Goal: Task Accomplishment & Management: Complete application form

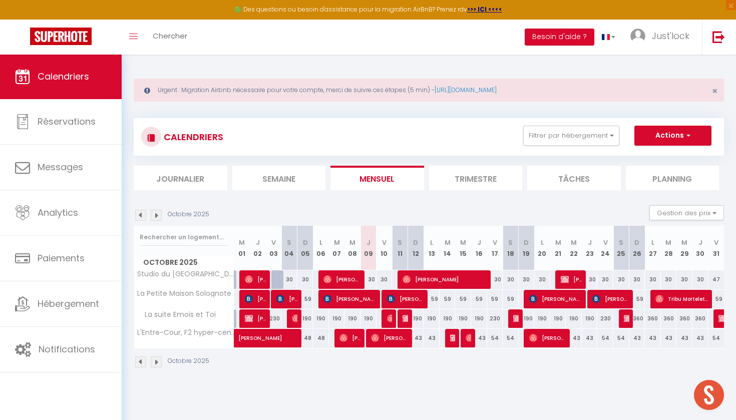
scroll to position [54, 0]
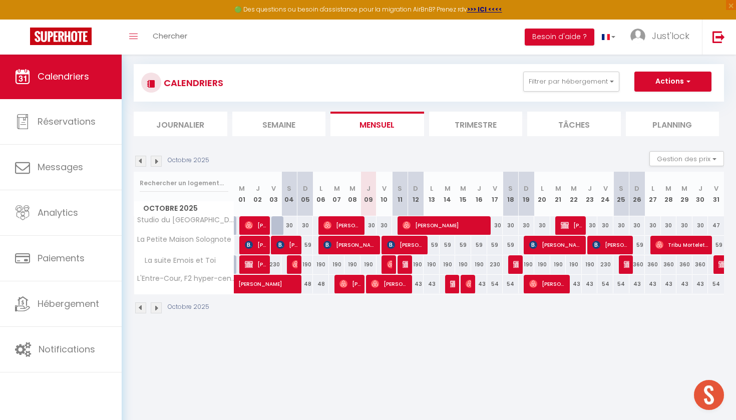
click at [590, 143] on section "Octobre 2025 Gestion des prix Nb Nuits minimum Règles Disponibilité Octobre 202…" at bounding box center [429, 232] width 590 height 183
click at [583, 131] on li "Tâches" at bounding box center [574, 124] width 94 height 25
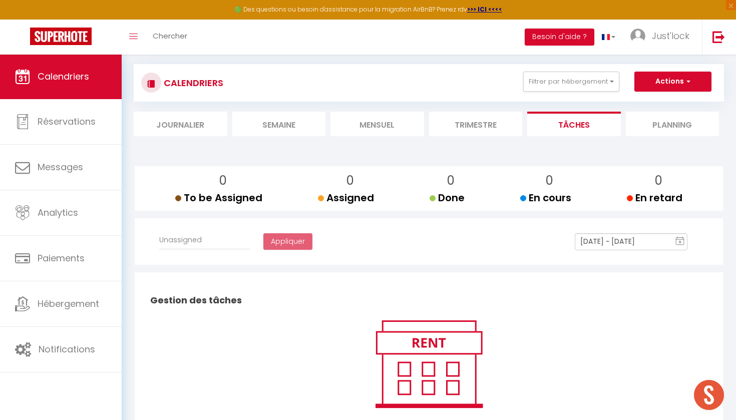
select select
click at [563, 129] on li "Tâches" at bounding box center [574, 124] width 94 height 25
select select
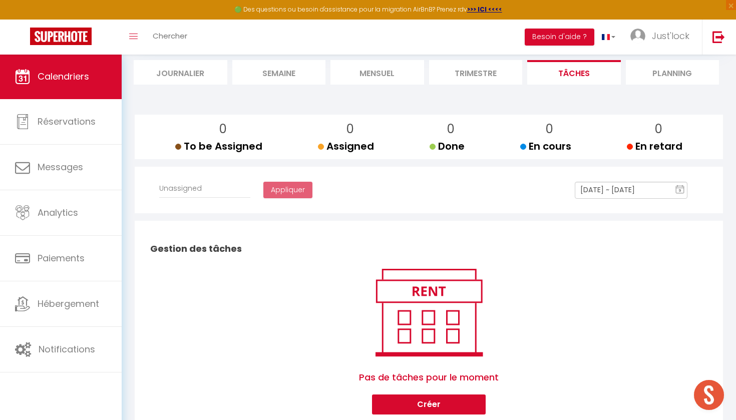
scroll to position [74, 0]
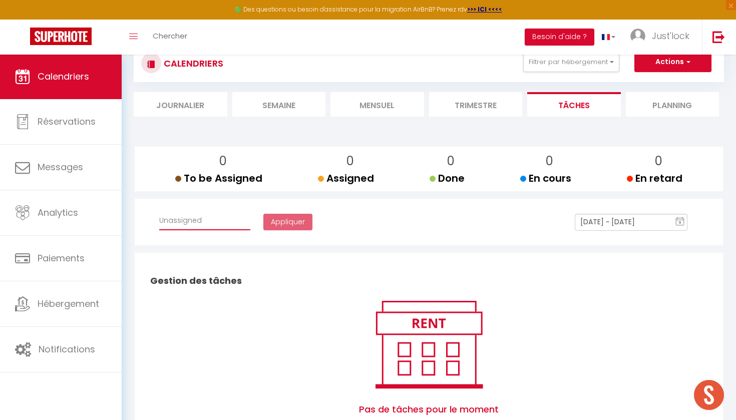
click at [204, 102] on li "Journalier" at bounding box center [181, 104] width 94 height 25
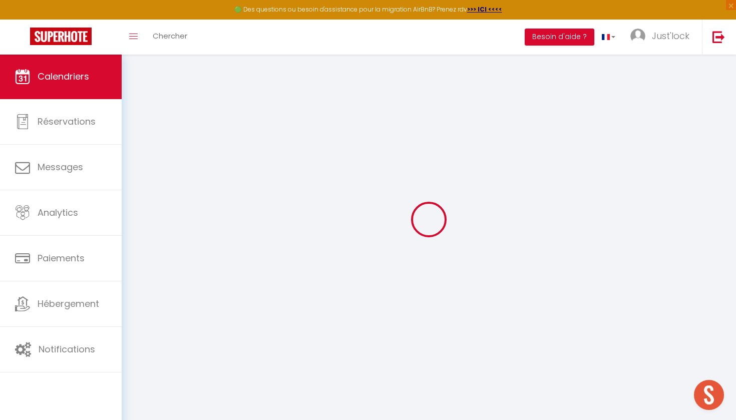
scroll to position [54, 0]
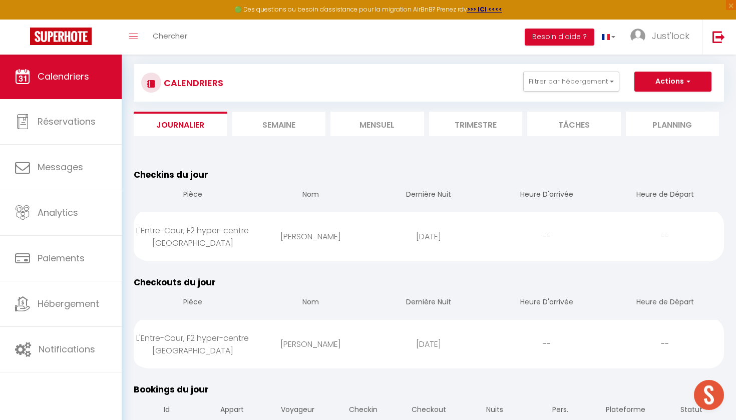
click at [574, 117] on li "Tâches" at bounding box center [574, 124] width 94 height 25
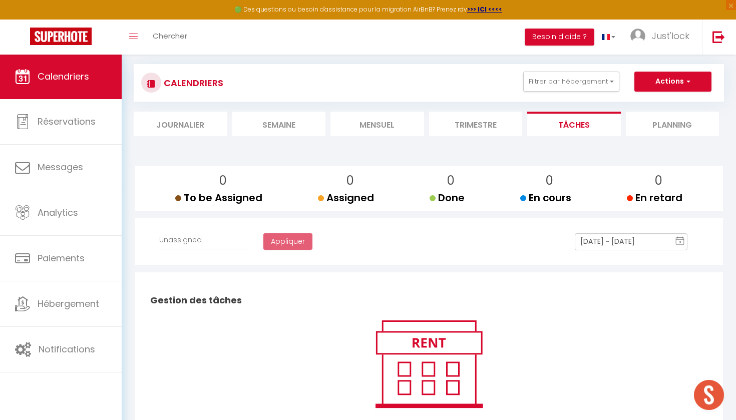
select select
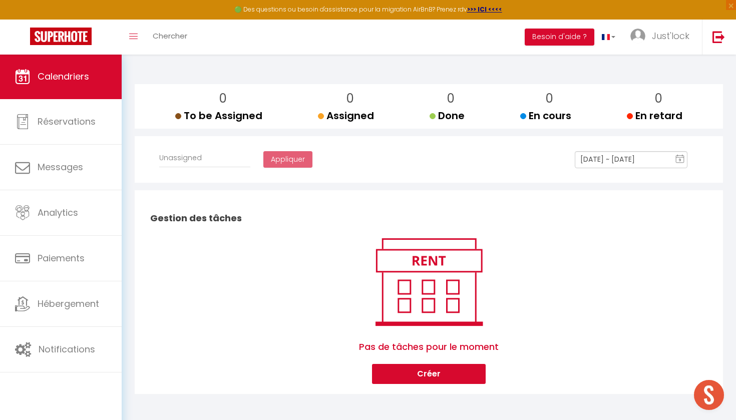
scroll to position [136, 0]
click at [435, 380] on button "Créer" at bounding box center [429, 374] width 114 height 20
select select
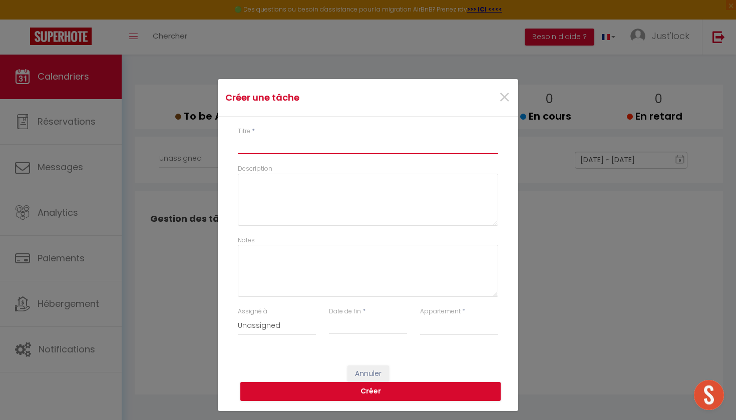
click at [287, 148] on input "Titre" at bounding box center [368, 145] width 260 height 18
type input "E"
select select
type input "ET"
select select
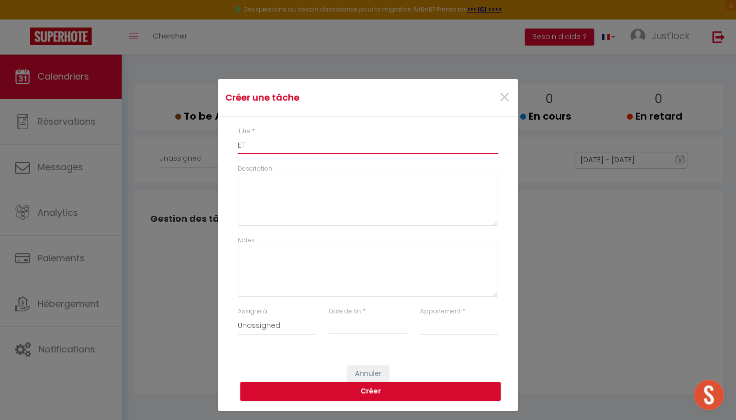
type input "ETA"
select select
type input "ETAT"
select select
type input "ETAT"
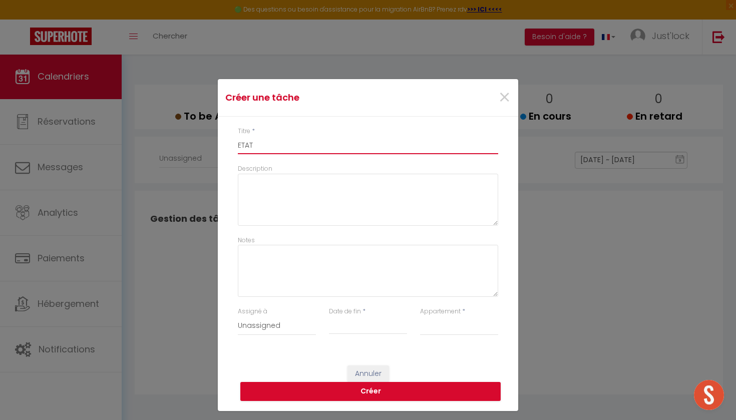
select select
type input "ETAT D"
select select
type input "ETAT DE"
select select
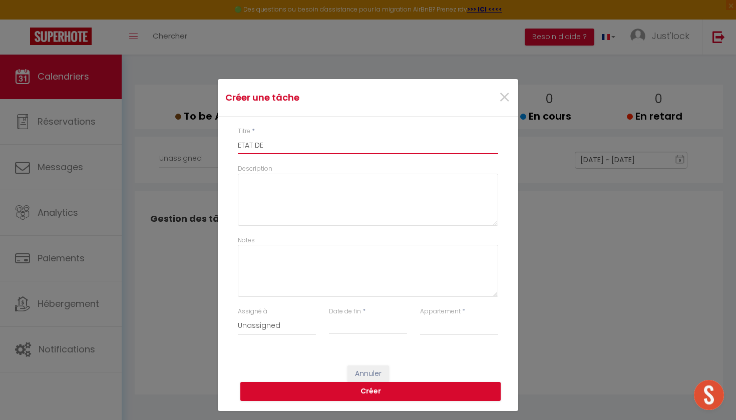
type input "ETAT DES"
select select
type input "ETAT DES"
select select
type input "ETAT DES L"
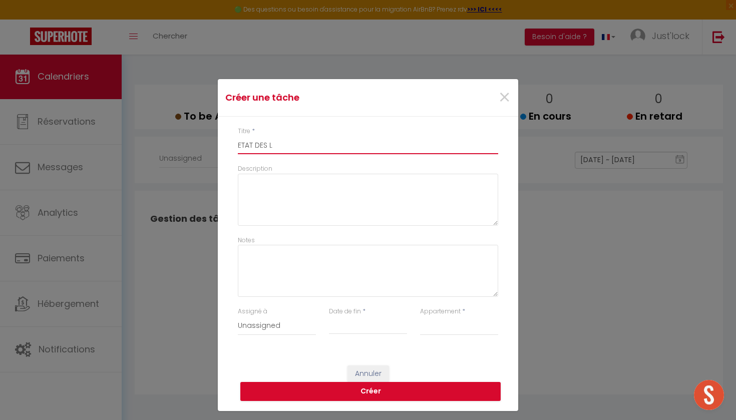
select select
type input "ETAT DES LI"
select select
type input "ETAT DES LIE"
select select
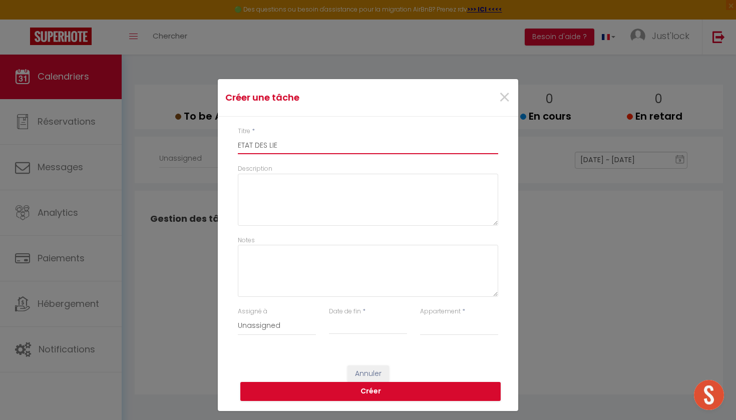
type input "ETAT DES LIEU"
select select
type input "ETAT DES LIEUC"
select select
type input "ETAT DES LIEUC"
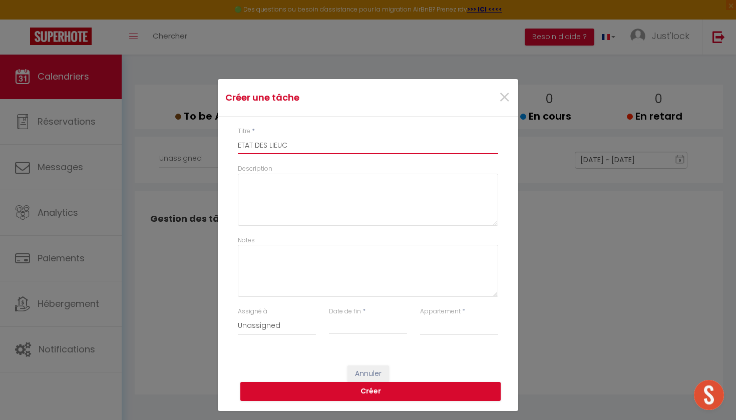
select select
type input "ETAT DES LIEUC"
select select
type input "ETAT DES LIEU"
select select
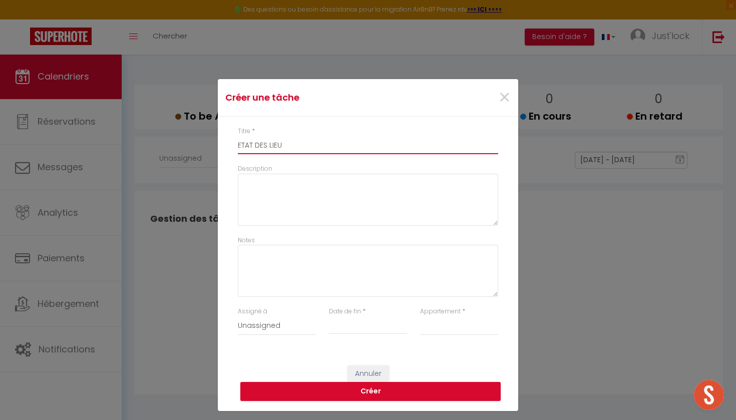
type input "ETAT DES LIEUX"
select select
type input "ETAT DES LIEUX"
select select
type input "ETAT DES LIEUX D"
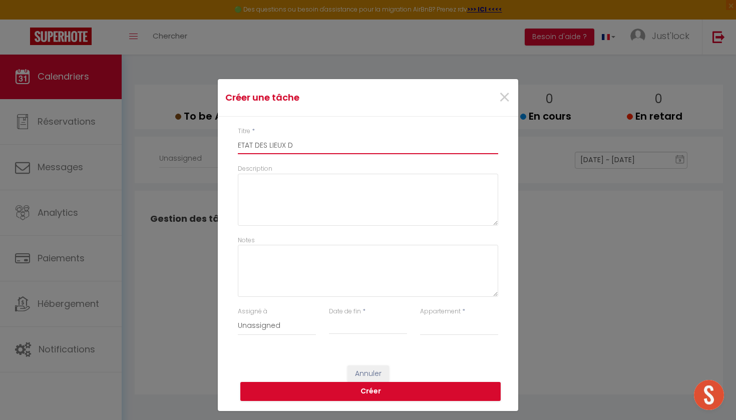
select select
type input "ETAT DES LIEUX DE"
select select
type input "ETAT DES LIEUX DE"
select select
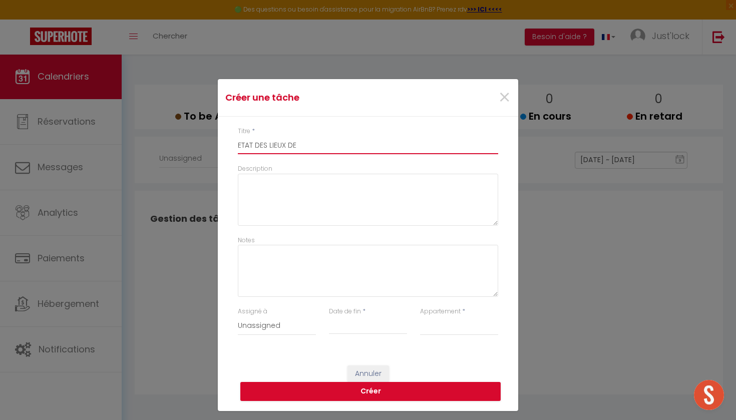
type input "ETAT DES LIEUX DE S"
select select
type input "ETAT DES LIEUX DE SO"
select select
type input "ETAT DES LIEUX DE SOR"
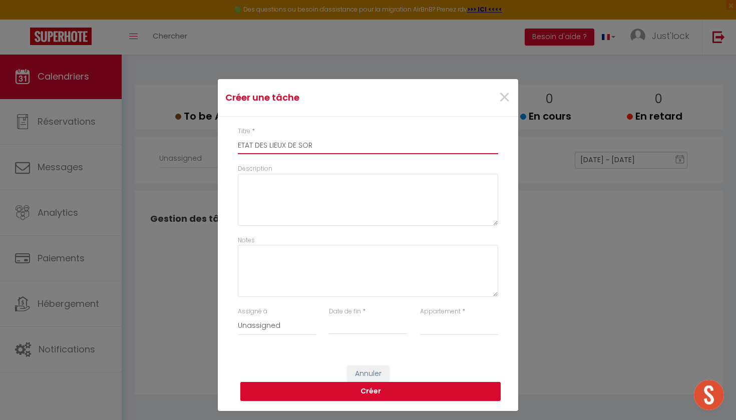
select select
type input "ETAT DES LIEUX DE SORT"
select select
type input "ETAT DES LIEUX DE SORTI"
select select
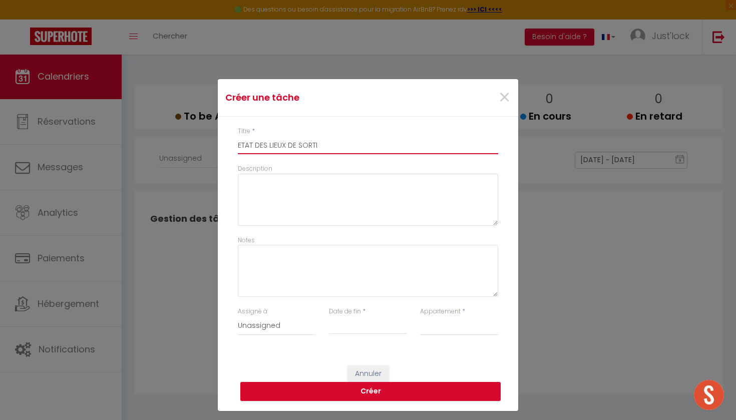
type input "ETAT DES LIEUX DE SORTIE"
select select
type input "ETAT DES LIEUX DE SORTIE"
select select
type input "ETAT DES LIEUX DE SORTIE O"
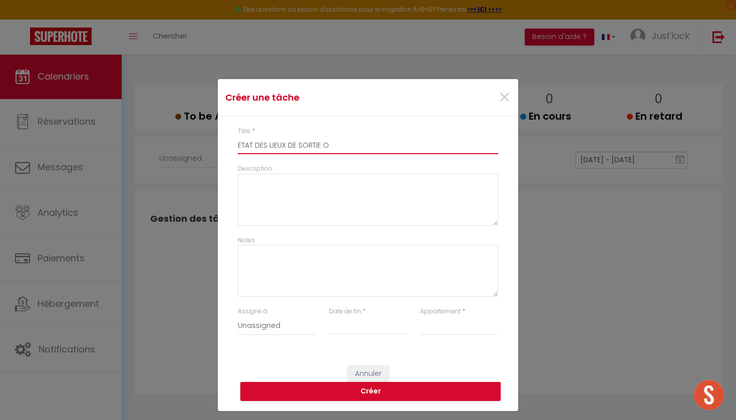
select select
type input "ETAT DES LIEUX DE SORTIE OA"
select select
type input "ETAT DES LIEUX DE SORTIE OAS"
select select
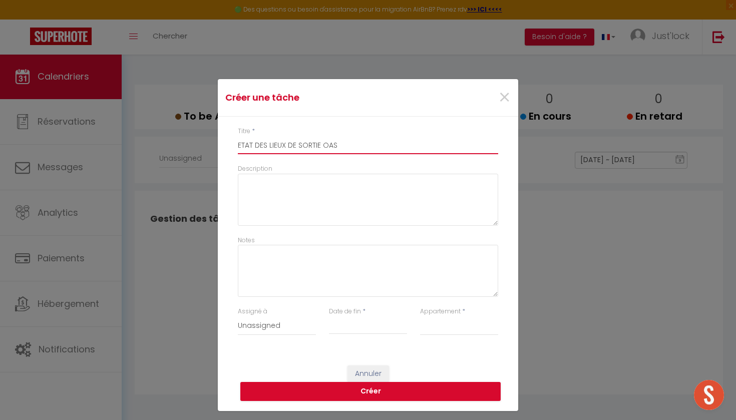
type input "ETAT DES LIEUX DE SORTIE OASI"
select select
type input "ETAT DES LIEUX DE SORTIE OASIS"
select select
type input "ETAT DES LIEUX DE SORTIE OASIS"
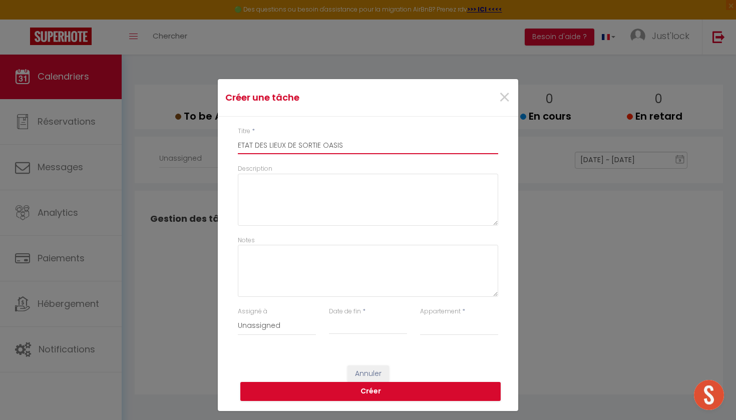
select select
type input "ETAT DES LIEUX DE SORTIE OASIS C"
select select
type input "ETAT DES LIEUX DE SORTIE [GEOGRAPHIC_DATA]"
select select
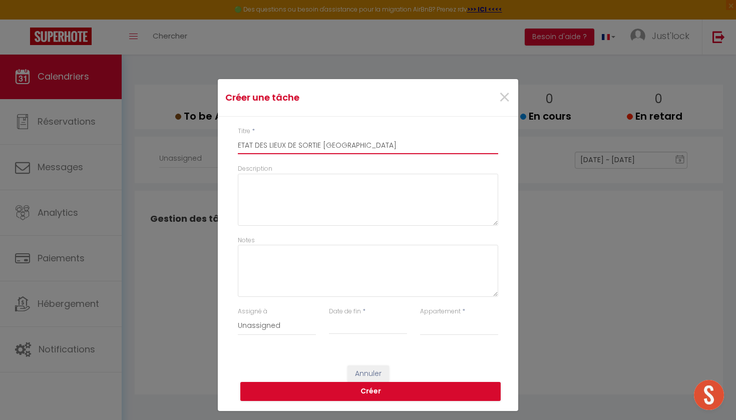
type input "ETAT DES LIEUX DE SORTIE OASIS C"
select select
type input "ETAT DES LIEUX DE SORTIE [GEOGRAPHIC_DATA]"
select select
type input "ETAT DES LIEUX DE SORTIE OASIS CHA"
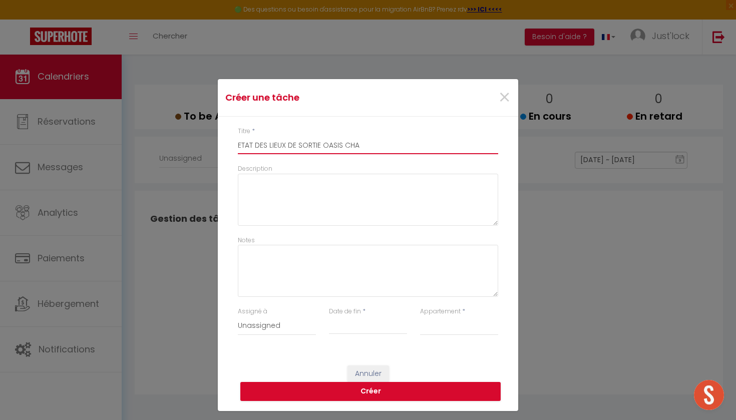
select select
type input "ETAT DES LIEUX DE SORTIE [GEOGRAPHIC_DATA]"
select select
type input "ETAT DES LIEUX DE SORTIE OASIS CHAOE"
select select
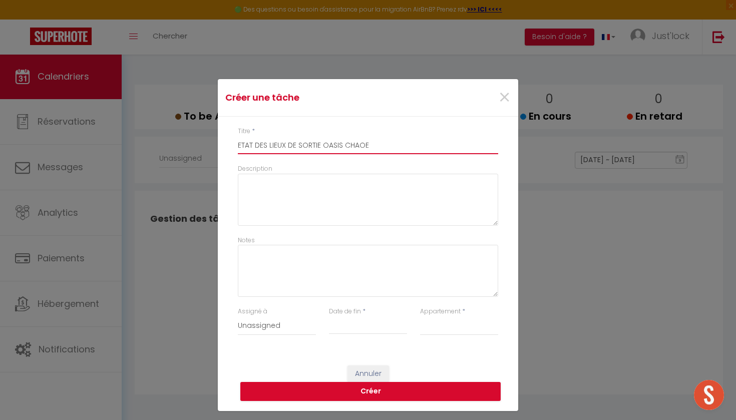
type input "ETAT DES LIEUX DE SORTIE [GEOGRAPHIC_DATA]"
select select
type input "ETAT DES LIEUX DE SORTIE OASIS CHA"
select select
type input "ETAT DES LIEUX DE SORTIE OASIS CHAP"
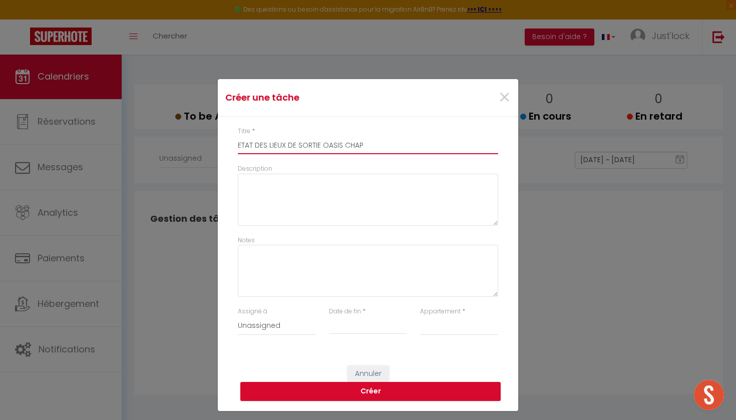
select select
type input "ETAT DES LIEUX DE SORTIE [GEOGRAPHIC_DATA]"
select select
type input "ETAT DES LIEUX DE SORTIE [GEOGRAPHIC_DATA]"
select select
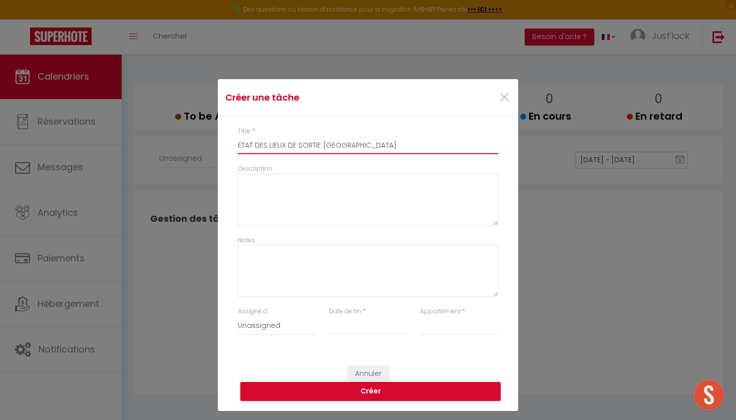
type input "ETAT DES LIEUX DE SORTIE [GEOGRAPHIC_DATA][DEMOGRAPHIC_DATA]"
select select
type input "ETAT DES LIEUX DE SORTIE OASIS CHAPELOI"
select select
type input "ETAT DES LIEUX DE SORTIE OASIS CHAPELOIS"
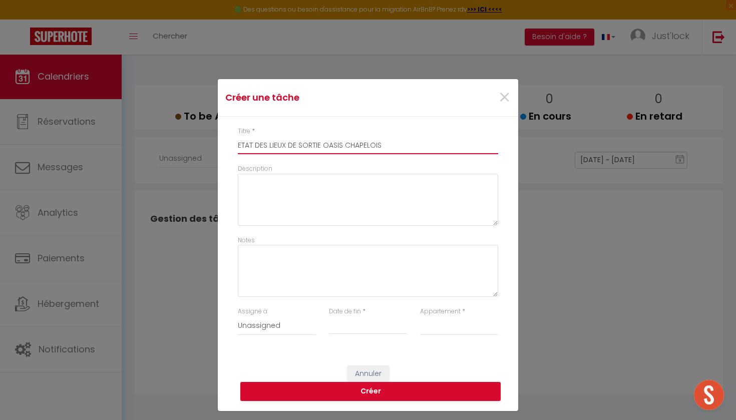
select select
type input "ETAT DES LIEUX DE SORTIE [GEOGRAPHIC_DATA]"
select select
type input "ETAT DES LIEUX DE SORTIE [GEOGRAPHIC_DATA]"
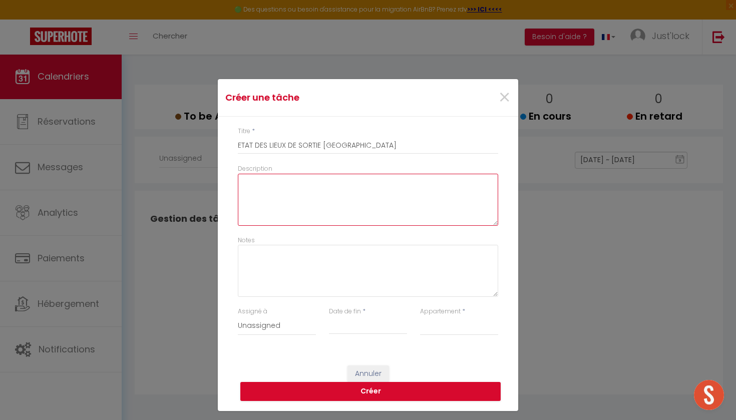
click at [267, 185] on textarea "Description" at bounding box center [368, 200] width 260 height 52
type textarea "F"
select select
type textarea "Fa"
select select
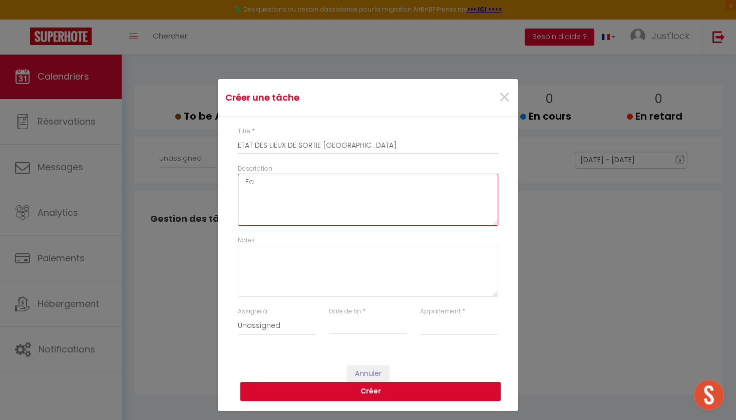
type textarea "F"
select select
type textarea "Fa"
select select
type textarea "Fai"
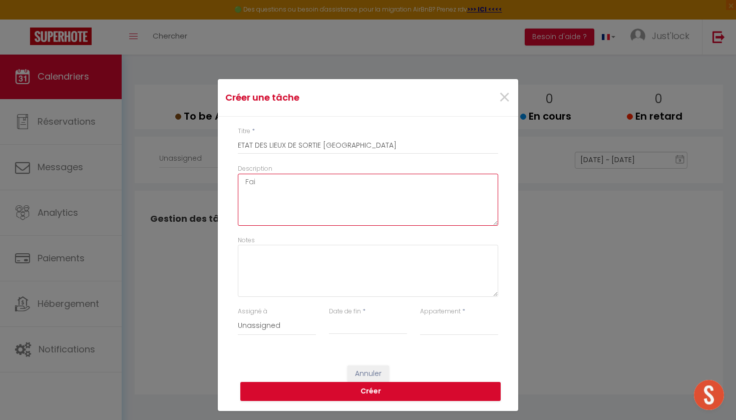
select select
type textarea "Fair"
select select
type textarea "Faire"
select select
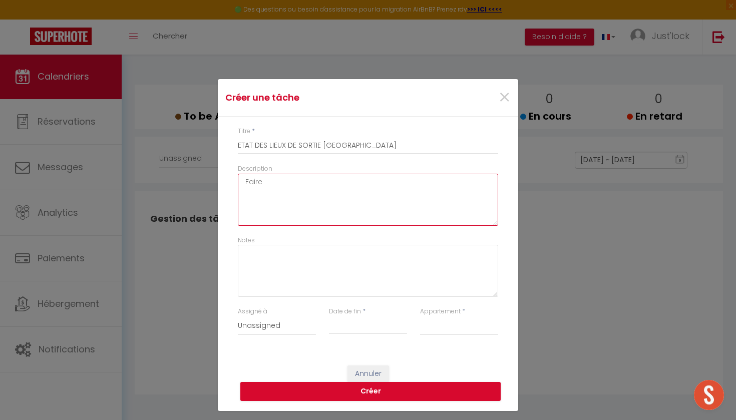
type textarea "Faire"
select select
type textarea "Faire l"
select select
type textarea "Faire l'"
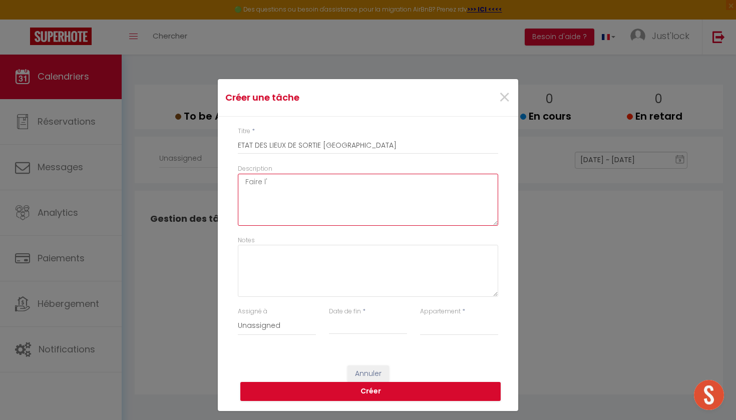
select select
type textarea "Faire l'é"
select select
type textarea "Faire l'ét"
select select
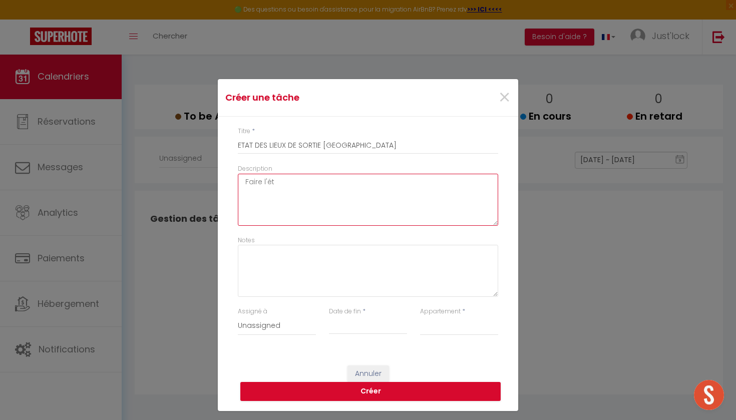
type textarea "Faire l'éta"
select select
type textarea "Faire l'état"
select select
type textarea "Faire l'état"
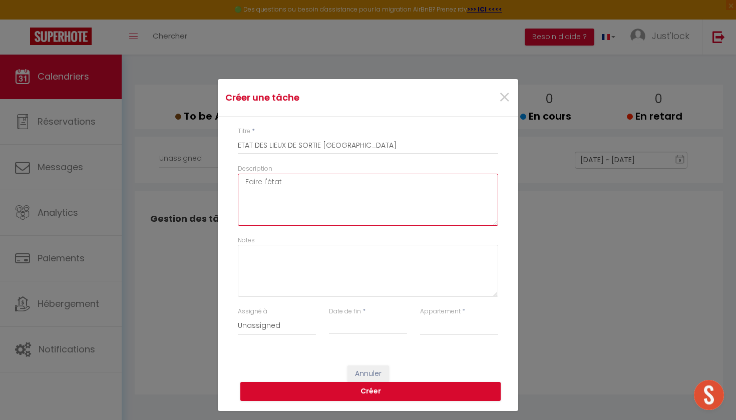
select select
type textarea "Faire l'état d"
select select
type textarea "Faire l'état de"
select select
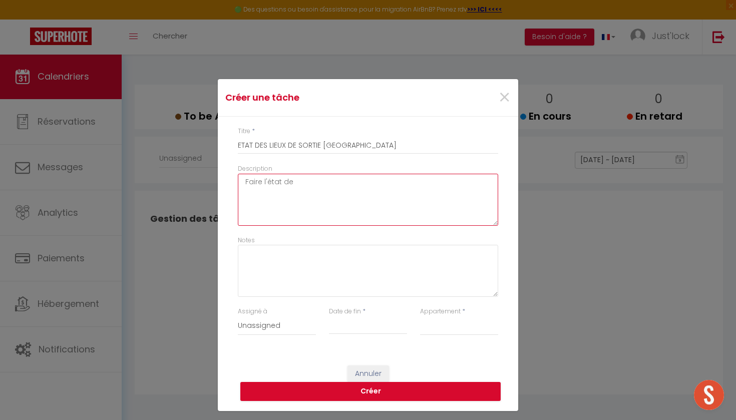
type textarea "Faire l'état des"
select select
type textarea "Faire l'état des"
select select
type textarea "Faire l'état des l"
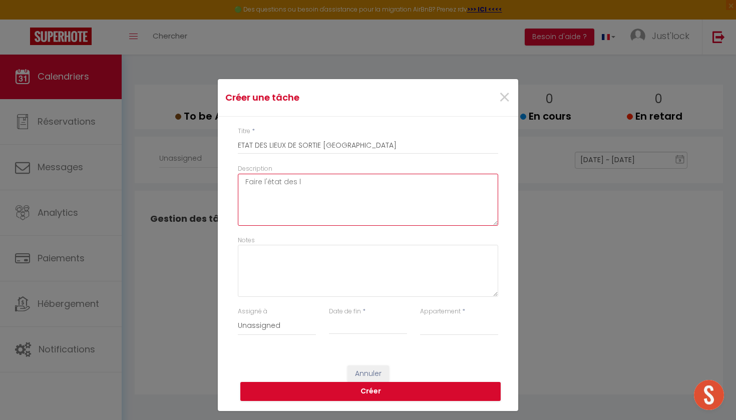
select select
type textarea "Faire l'état des le"
select select
type textarea "Faire l'état des lei"
select select
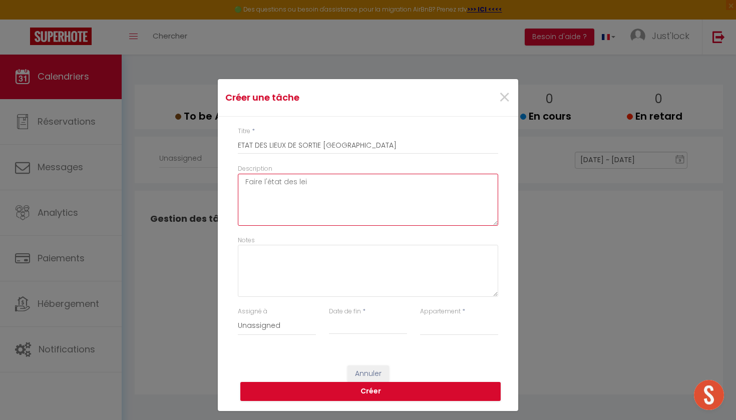
type textarea "Faire l'état des leie"
select select
type textarea "Faire l'état des leieu"
select select
type textarea "Faire l'état des leieux"
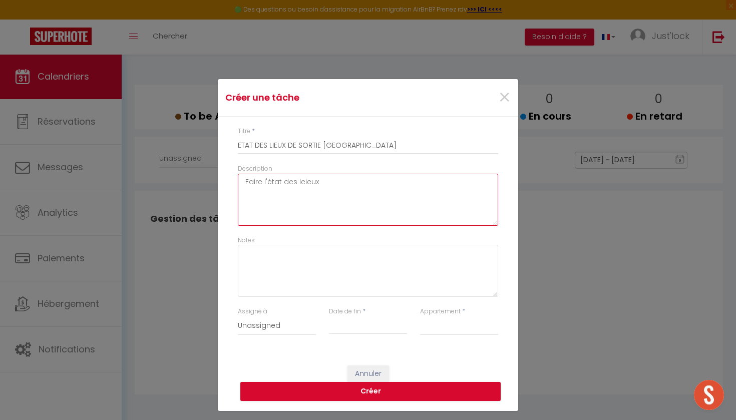
select select
type textarea "Faire l'état des lieux"
select select
type textarea "Faire l'état des lieux d"
select select
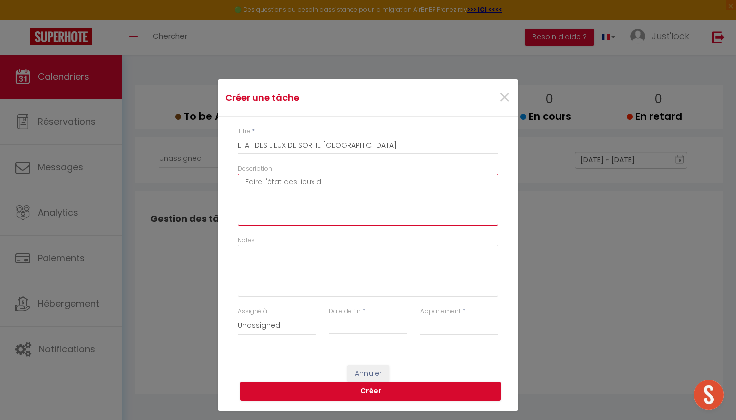
type textarea "Faire l'état des lieux de"
select select
type textarea "Faire l'état des lieux de"
select select
type textarea "Faire l'état des lieux de s"
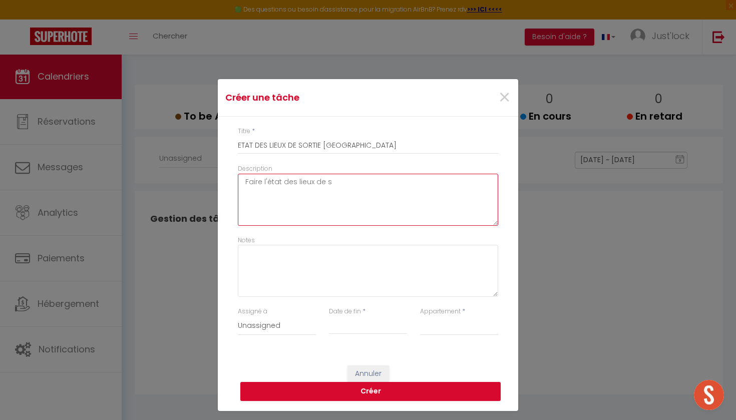
select select
type textarea "Faire l'état des lieux de so"
select select
type textarea "Faire l'état des lieux de sor"
select select
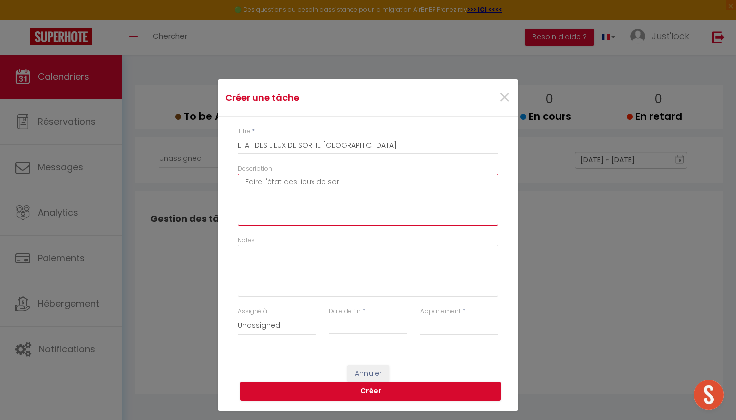
type textarea "Faire l'état des lieux de sort"
select select
type textarea "Faire l'état des lieux de sorti"
select select
type textarea "Faire l'état des lieux de sortie"
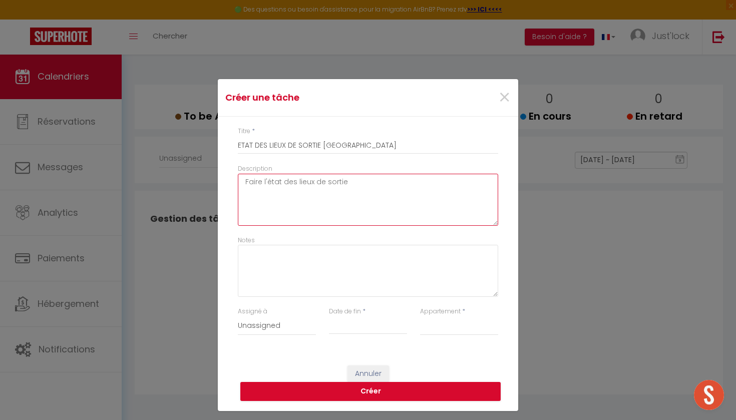
select select
type textarea "Faire l'état des lieux de sortie"
select select
type textarea "Faire l'état des lieux de sortie a"
select select
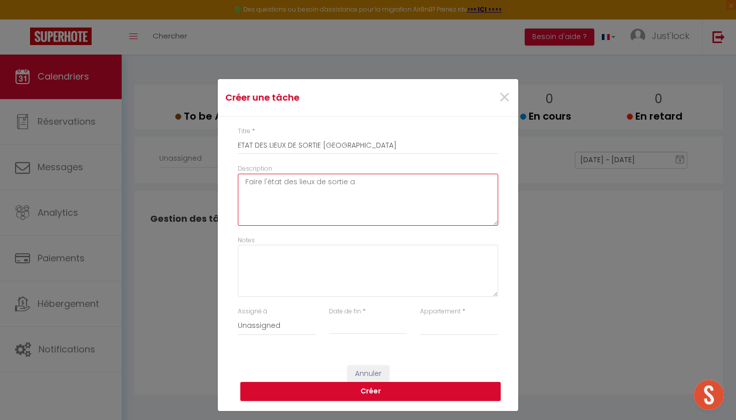
type textarea "Faire l'état des lieux de sortie av"
select select
type textarea "Faire l'état des lieux de sortie ave"
select select
type textarea "Faire l'état des lieux de sortie avec"
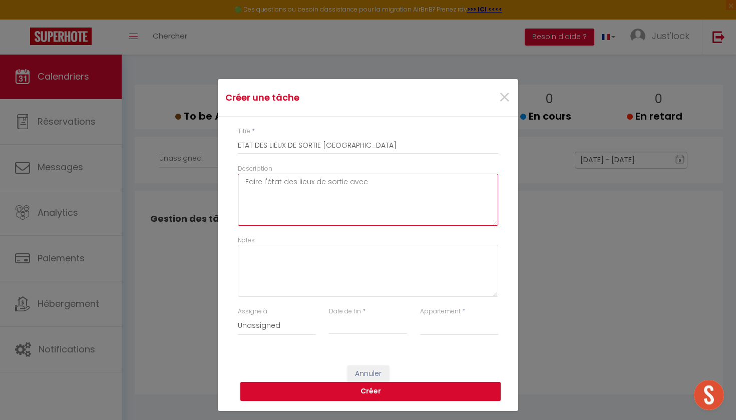
select select
type textarea "Faire l'état des lieux de sortie avec"
select select
type textarea "Faire l'état des lieux de sortie avec e"
select select
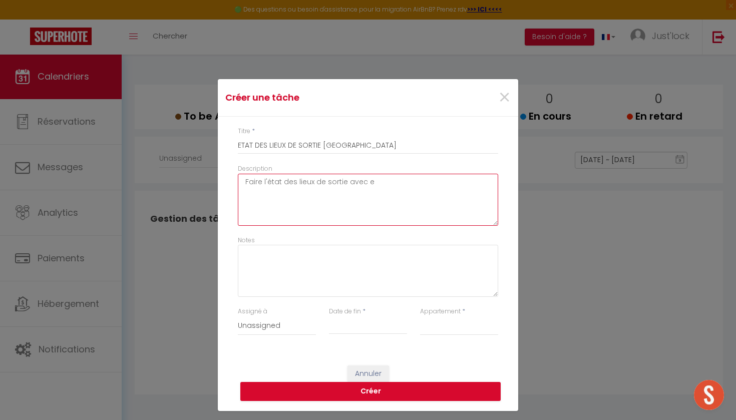
type textarea "Faire l'état des lieux de sortie avec eu"
select select
type textarea "Faire l'état des lieux de sortie avec eux"
select select
type textarea "Faire l'état des lieux de sortie avec eux"
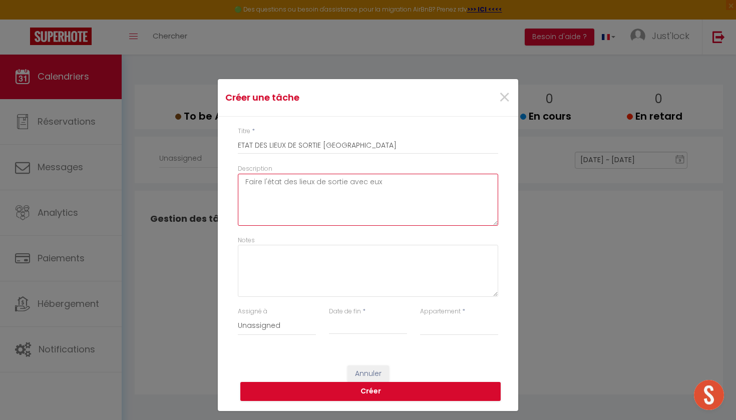
select select
drag, startPoint x: 425, startPoint y: 192, endPoint x: 217, endPoint y: 189, distance: 208.2
click at [217, 189] on div "Créer une tâche × Titre * ETAT DES LIEUX DE SORTIE [GEOGRAPHIC_DATA] Descriptio…" at bounding box center [368, 210] width 736 height 420
click at [296, 190] on textarea "Faire l'état des lieux de sortie avec eux avant le ménage pour l'OASIS ATTENTIO…" at bounding box center [368, 200] width 260 height 52
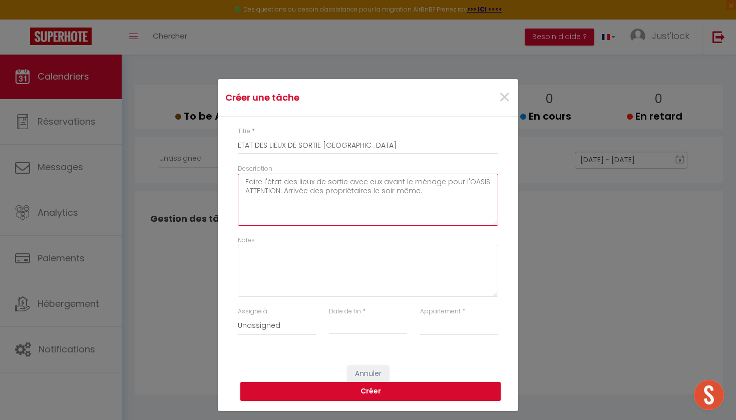
click at [296, 190] on textarea "Faire l'état des lieux de sortie avec eux avant le ménage pour l'OASIS ATTENTIO…" at bounding box center [368, 200] width 260 height 52
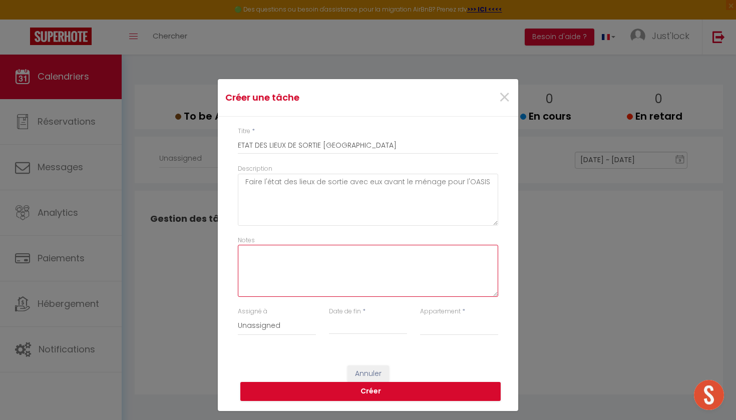
click at [321, 265] on textarea "Notes" at bounding box center [368, 271] width 260 height 52
paste textarea "ATTENTION: Arrivée des propriétaires le soir même."
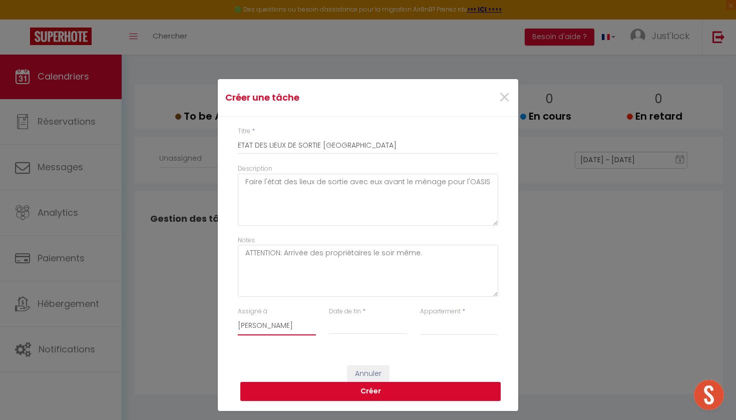
click at [351, 325] on input "Date de fin" at bounding box center [368, 326] width 78 height 13
click at [432, 248] on span "10" at bounding box center [432, 246] width 22 height 20
click at [370, 393] on button "Créer" at bounding box center [370, 391] width 260 height 19
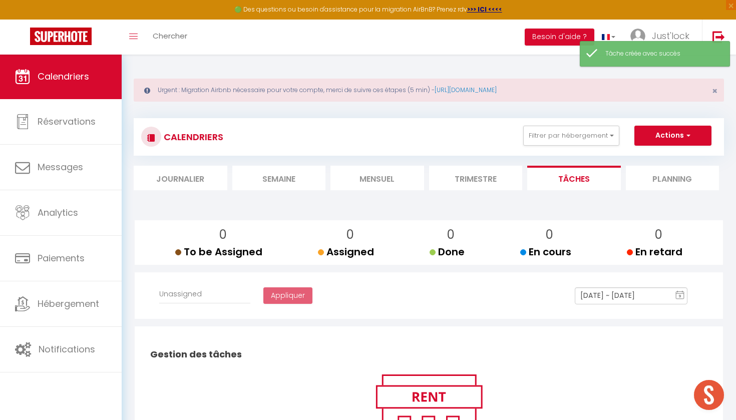
scroll to position [0, 0]
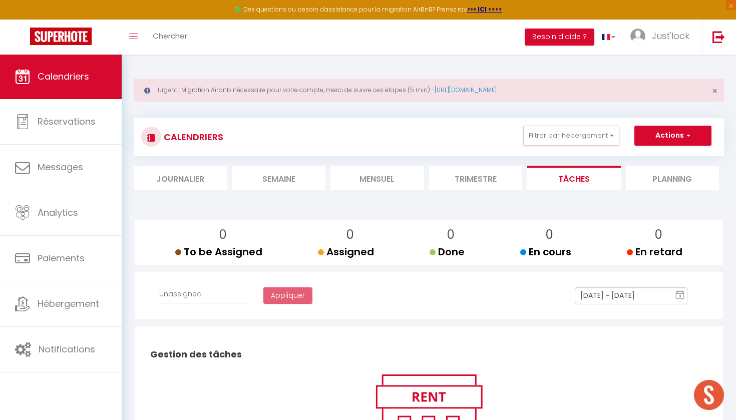
click at [495, 161] on div "CALENDRIERS Filtrer par hébergement Tous PINEDE · Appartement - 2 Chambres / Ce…" at bounding box center [429, 154] width 590 height 72
click at [165, 176] on li "Journalier" at bounding box center [181, 178] width 94 height 25
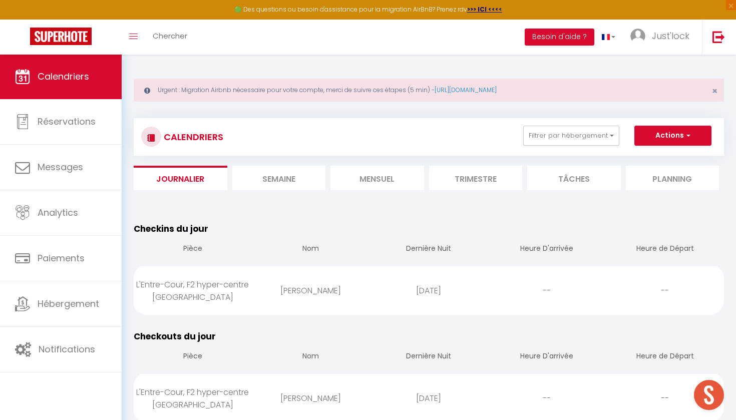
click at [74, 77] on span "Calendriers" at bounding box center [64, 76] width 52 height 13
click at [406, 175] on li "Mensuel" at bounding box center [377, 178] width 94 height 25
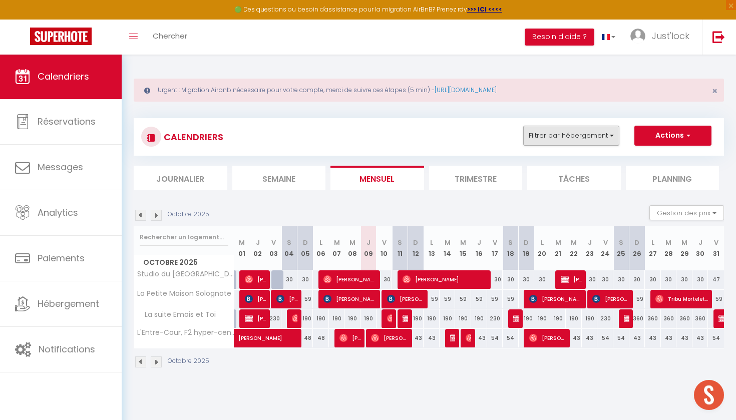
click at [585, 135] on button "Filtrer par hébergement" at bounding box center [571, 136] width 96 height 20
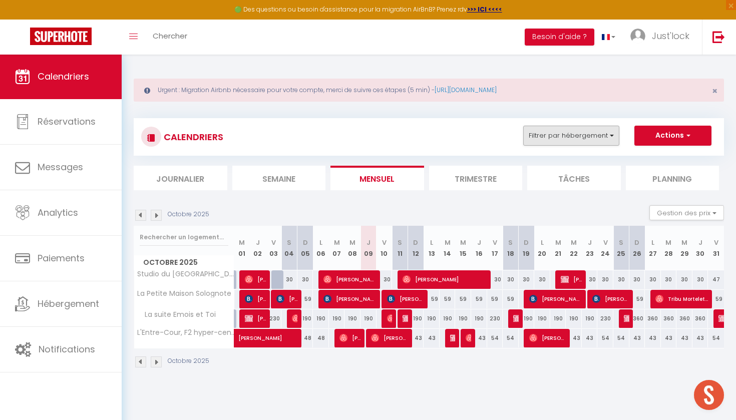
click at [563, 135] on button "Filtrer par hébergement" at bounding box center [571, 136] width 96 height 20
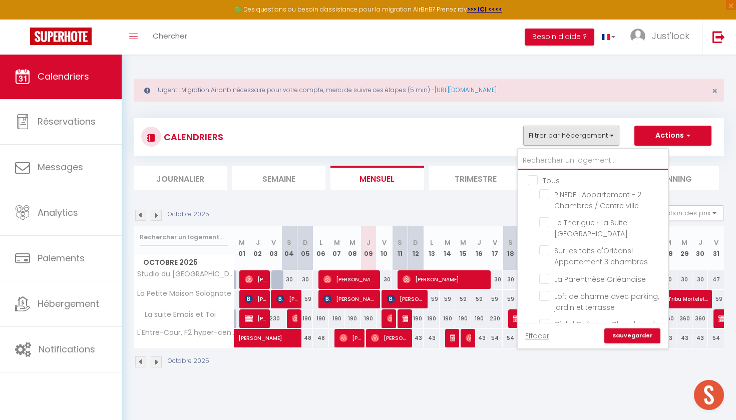
click at [543, 163] on input "text" at bounding box center [592, 161] width 150 height 18
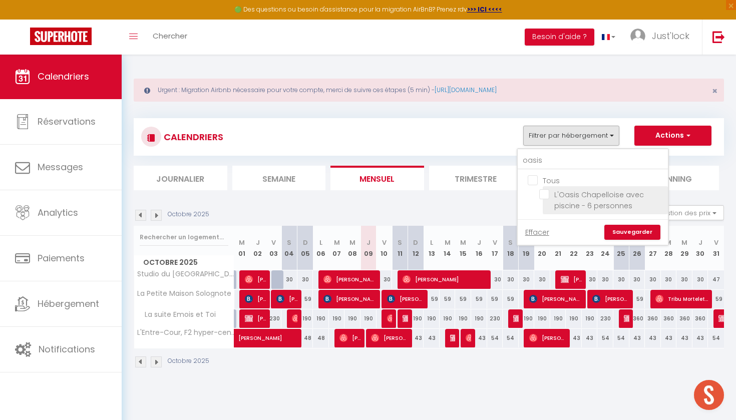
click at [544, 193] on input "L'Oasis Chapelloise avec piscine - 6 personnes" at bounding box center [601, 194] width 125 height 10
click at [636, 230] on link "Sauvegarder" at bounding box center [632, 232] width 56 height 15
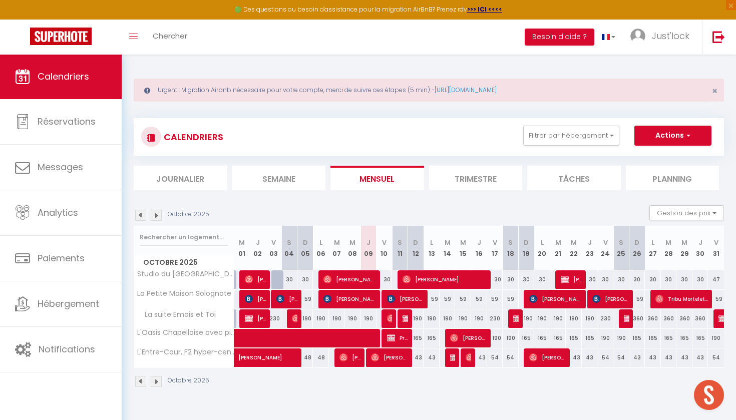
click at [359, 335] on span at bounding box center [348, 338] width 207 height 19
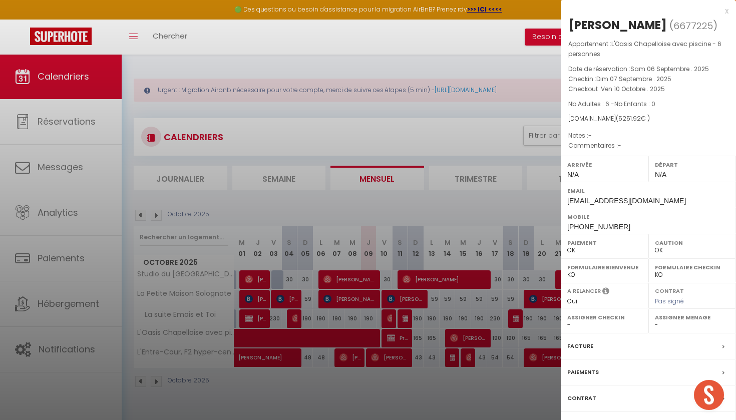
click at [145, 211] on div at bounding box center [368, 210] width 736 height 420
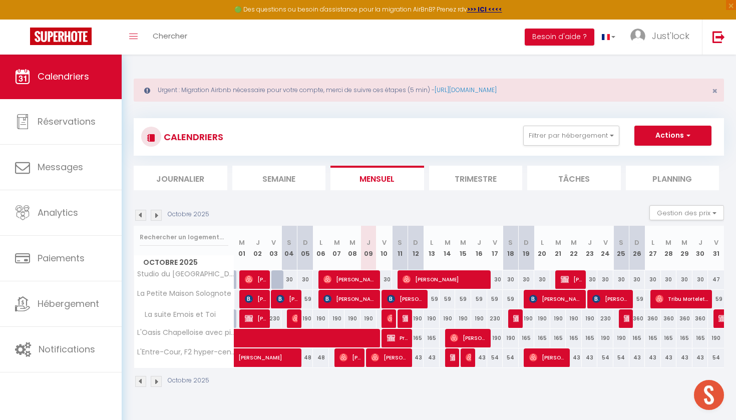
click at [145, 211] on img at bounding box center [140, 215] width 11 height 11
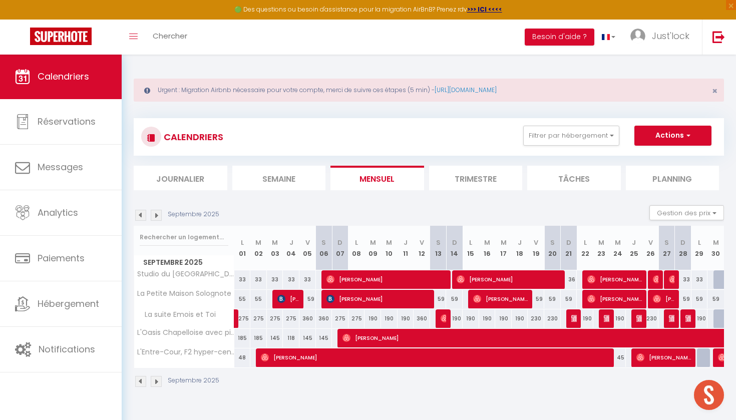
click at [144, 209] on div "Septembre 2025 Gestion des prix Nb Nuits minimum Règles Disponibilité" at bounding box center [429, 215] width 590 height 21
click at [145, 219] on img at bounding box center [140, 215] width 11 height 11
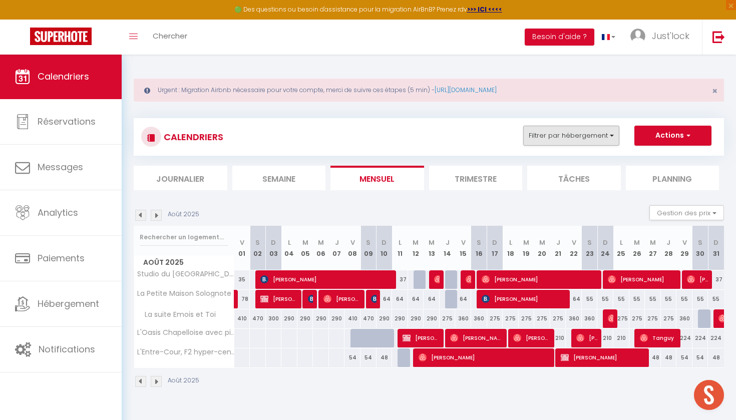
click at [589, 139] on button "Filtrer par hébergement" at bounding box center [571, 136] width 96 height 20
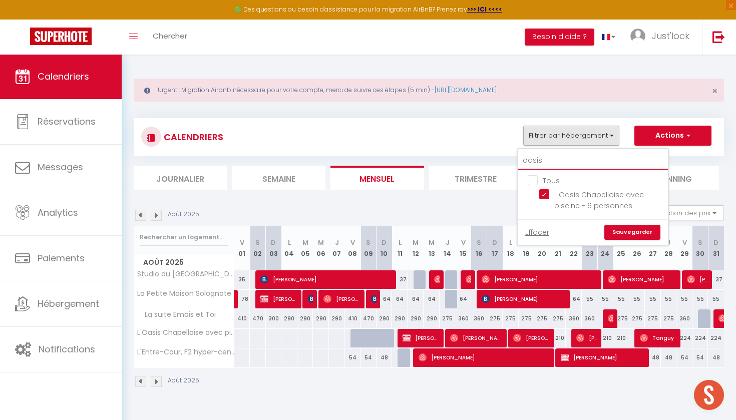
click at [561, 161] on input "oasis" at bounding box center [592, 161] width 150 height 18
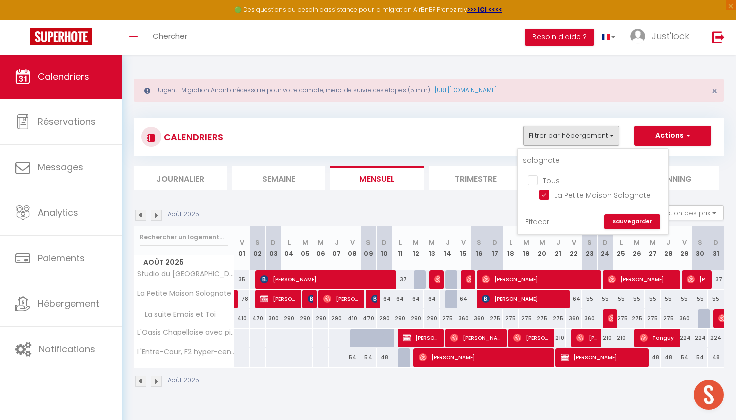
drag, startPoint x: 552, startPoint y: 177, endPoint x: 630, endPoint y: 224, distance: 90.0
click at [630, 224] on link "Sauvegarder" at bounding box center [632, 221] width 56 height 15
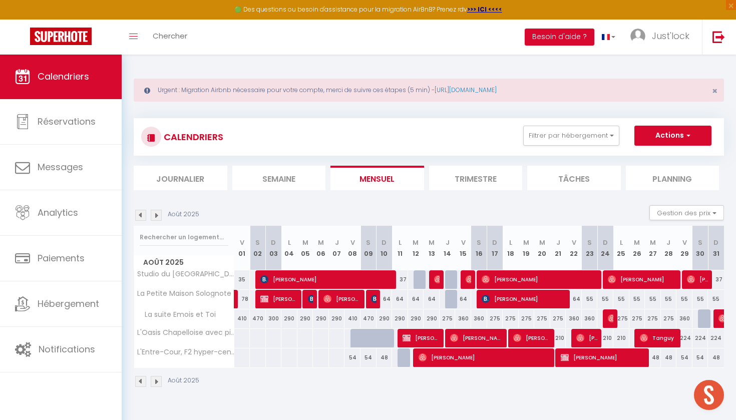
click at [157, 218] on img at bounding box center [156, 215] width 11 height 11
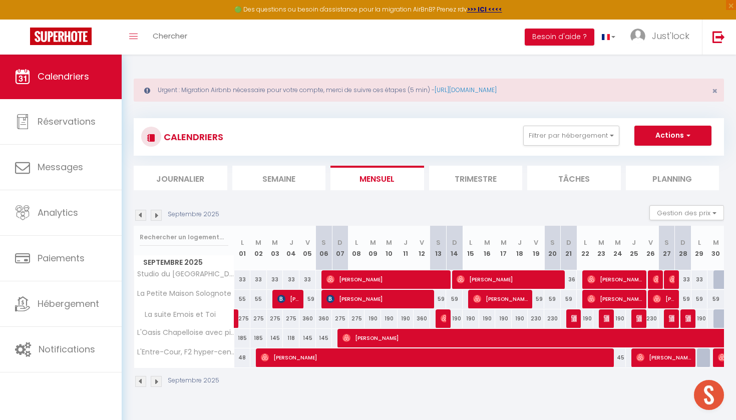
click at [157, 218] on img at bounding box center [156, 215] width 11 height 11
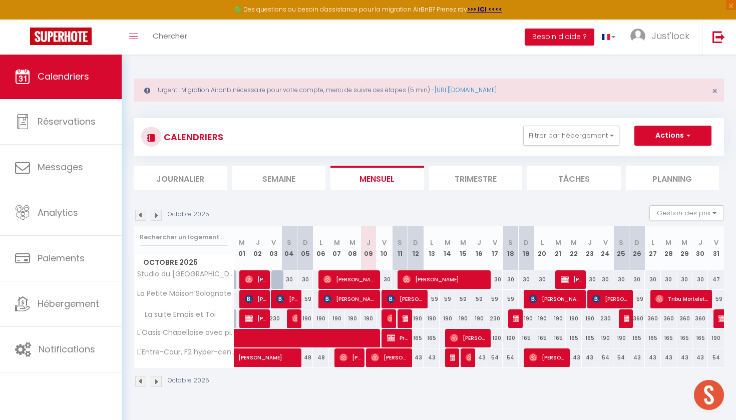
click at [407, 300] on span "[PERSON_NAME]" at bounding box center [406, 298] width 38 height 19
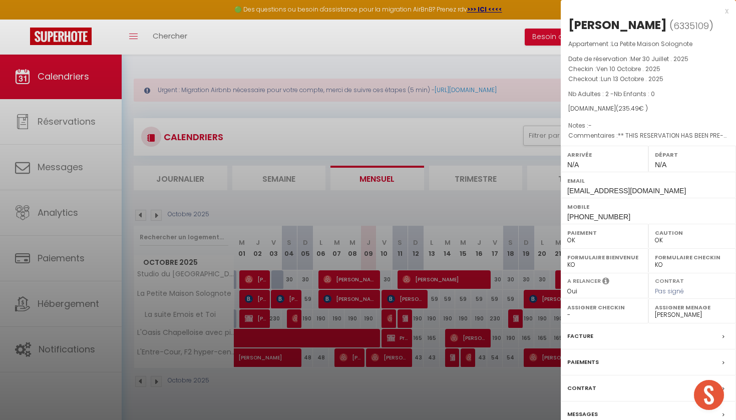
click at [587, 333] on label "Facture" at bounding box center [580, 336] width 26 height 11
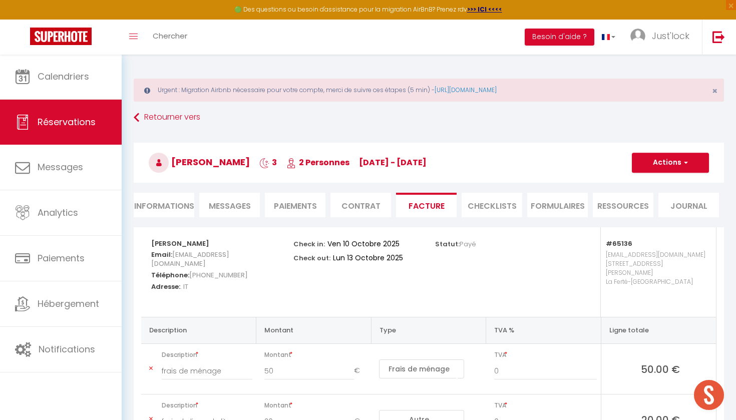
click at [292, 210] on li "Paiements" at bounding box center [295, 205] width 61 height 25
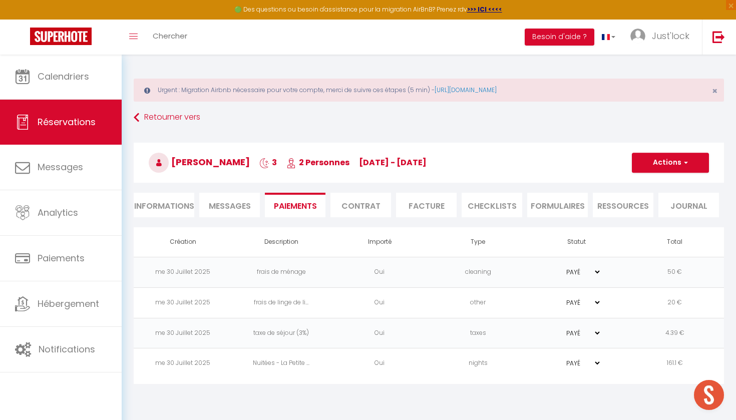
click at [185, 208] on li "Informations" at bounding box center [164, 205] width 61 height 25
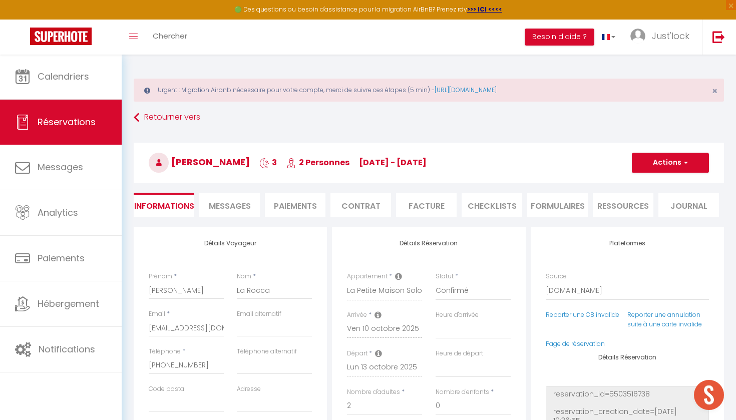
click at [441, 207] on li "Facture" at bounding box center [426, 205] width 61 height 25
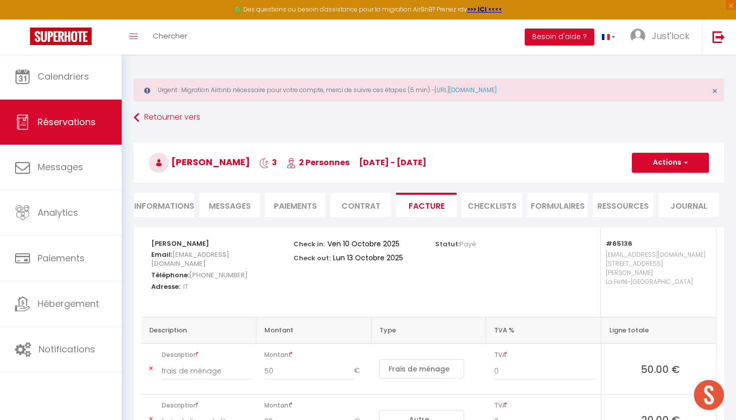
click at [501, 206] on li "CHECKLISTS" at bounding box center [491, 205] width 61 height 25
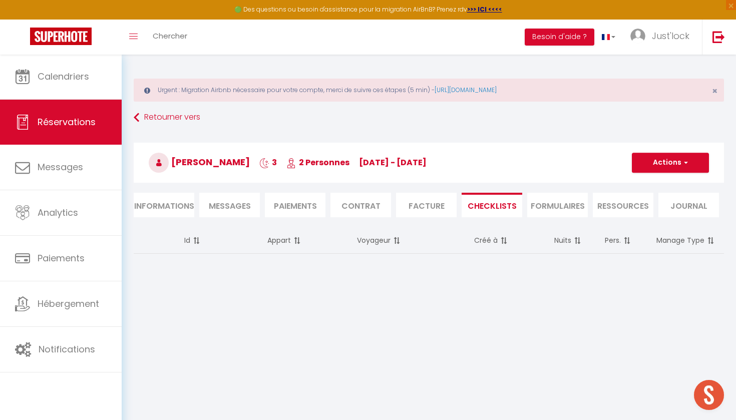
click at [559, 207] on li "FORMULAIRES" at bounding box center [557, 205] width 61 height 25
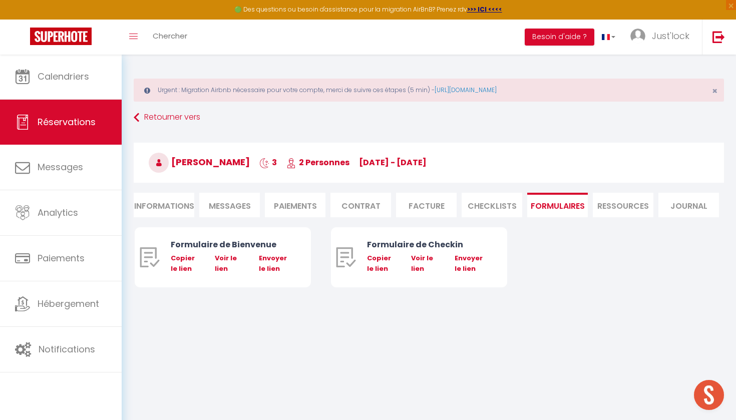
click at [620, 211] on li "Ressources" at bounding box center [622, 205] width 61 height 25
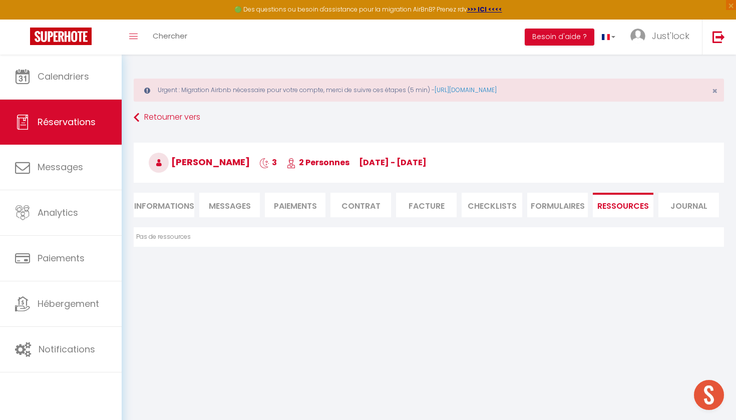
click at [345, 207] on li "Contrat" at bounding box center [360, 205] width 61 height 25
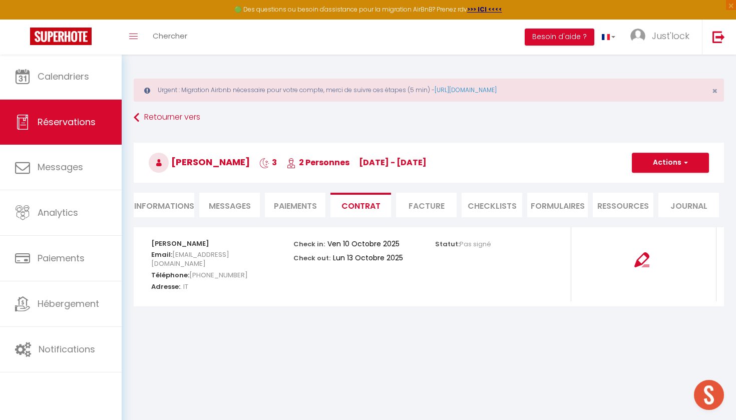
click at [263, 209] on ul "Informations Messages Paiements Contrat Facture CHECKLISTS FORMULAIRES Ressourc…" at bounding box center [429, 205] width 590 height 25
click at [301, 206] on li "Paiements" at bounding box center [295, 205] width 61 height 25
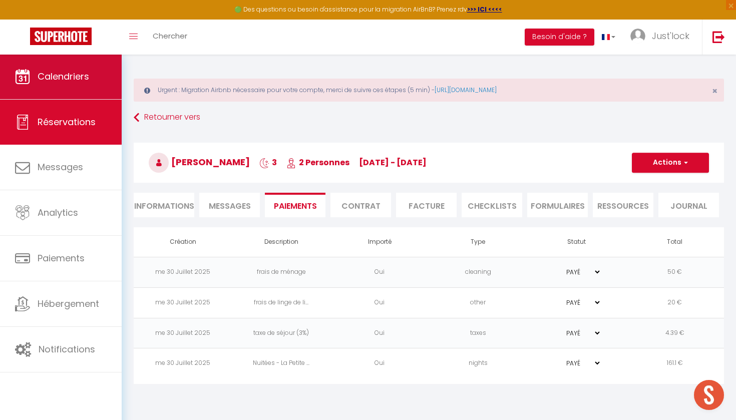
click at [84, 97] on link "Calendriers" at bounding box center [61, 76] width 122 height 45
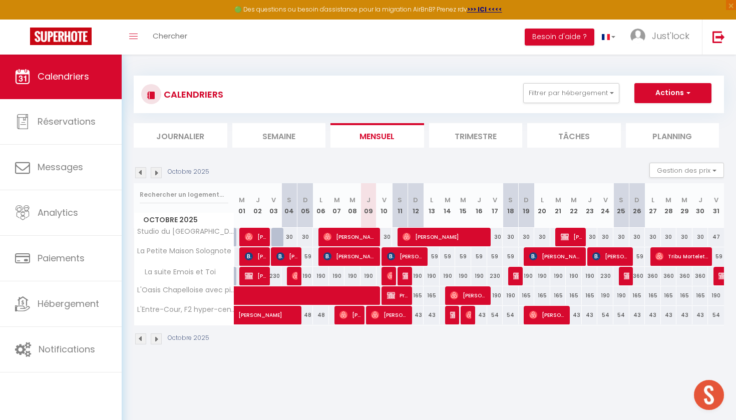
click at [406, 253] on span "[PERSON_NAME]" at bounding box center [406, 256] width 38 height 19
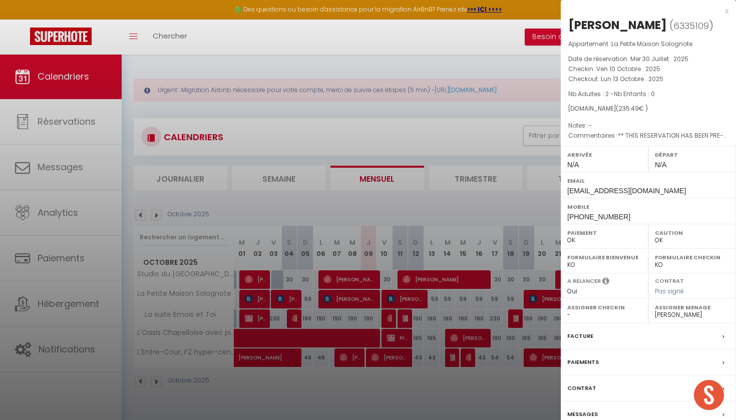
click at [428, 130] on div at bounding box center [368, 210] width 736 height 420
